Goal: Task Accomplishment & Management: Use online tool/utility

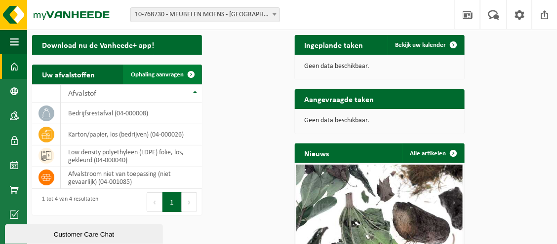
click at [184, 78] on span "Ophaling aanvragen" at bounding box center [157, 75] width 53 height 6
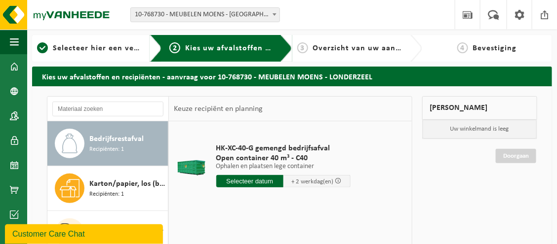
click at [264, 188] on input "text" at bounding box center [249, 181] width 67 height 12
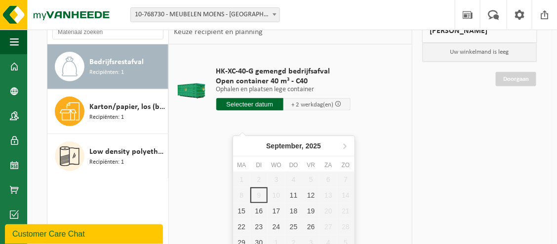
scroll to position [99, 0]
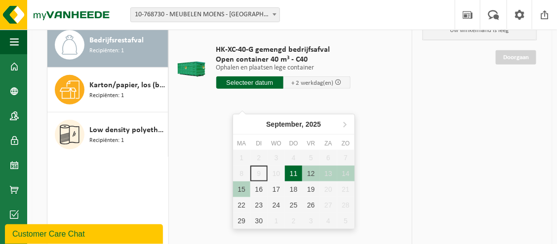
click at [297, 176] on div "11" at bounding box center [293, 174] width 17 height 16
type input "Van 2025-09-11"
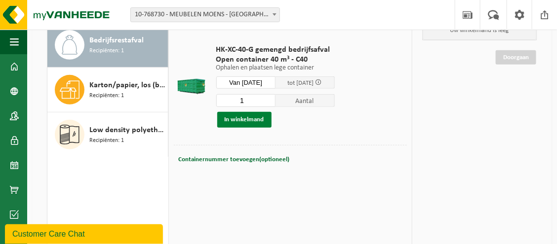
click at [261, 128] on button "In winkelmand" at bounding box center [244, 120] width 54 height 16
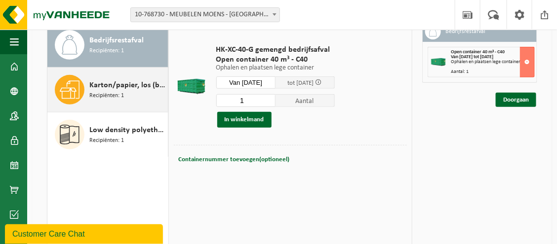
click at [92, 91] on span "Karton/papier, los (bedrijven)" at bounding box center [127, 86] width 76 height 12
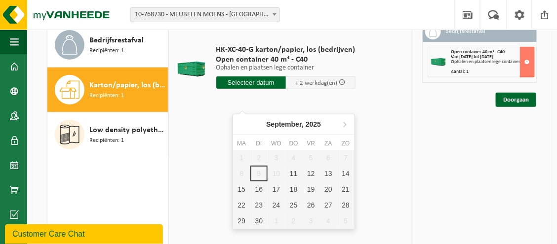
click at [266, 89] on input "text" at bounding box center [251, 83] width 70 height 12
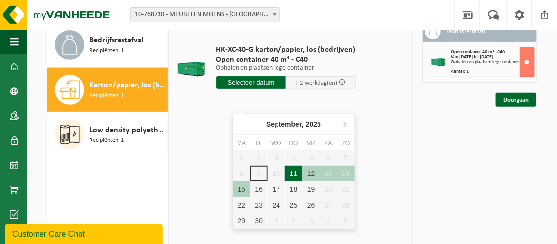
click at [294, 171] on div "11" at bounding box center [293, 174] width 17 height 16
type input "Van 2025-09-11"
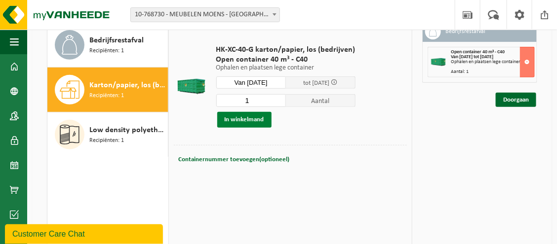
click at [256, 128] on button "In winkelmand" at bounding box center [244, 120] width 54 height 16
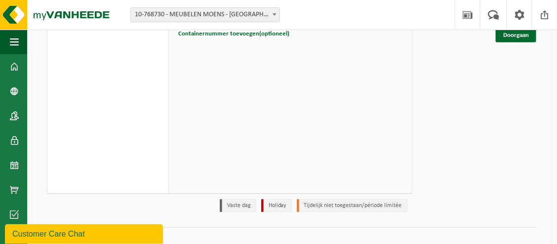
scroll to position [164, 0]
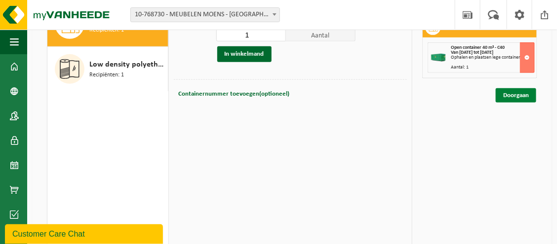
click at [510, 103] on link "Doorgaan" at bounding box center [516, 95] width 40 height 14
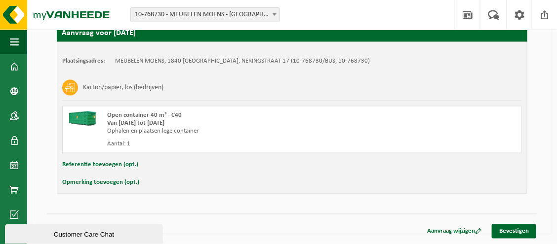
scroll to position [383, 0]
click at [514, 236] on link "Bevestigen" at bounding box center [514, 232] width 44 height 14
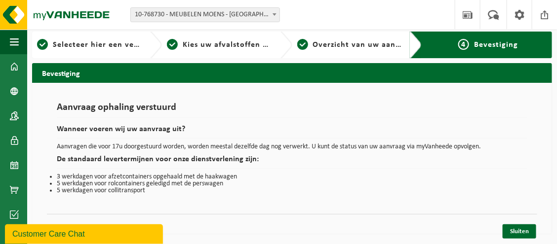
scroll to position [29, 0]
click at [523, 234] on link "Sluiten" at bounding box center [520, 232] width 34 height 14
